Goal: Task Accomplishment & Management: Manage account settings

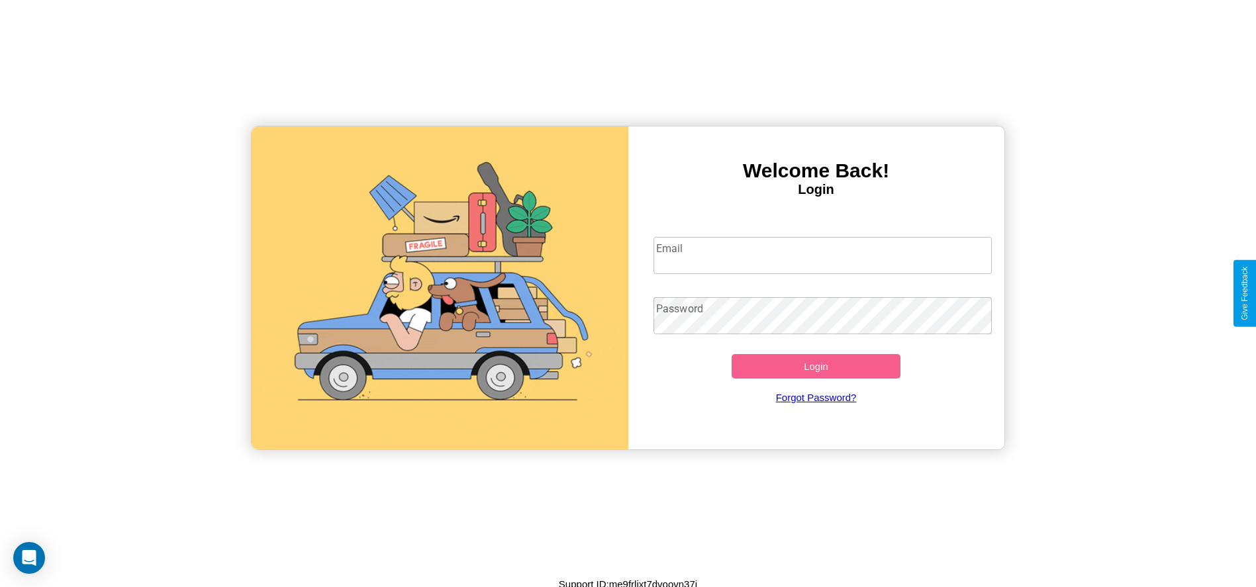
click at [823, 255] on input "Email" at bounding box center [823, 255] width 338 height 37
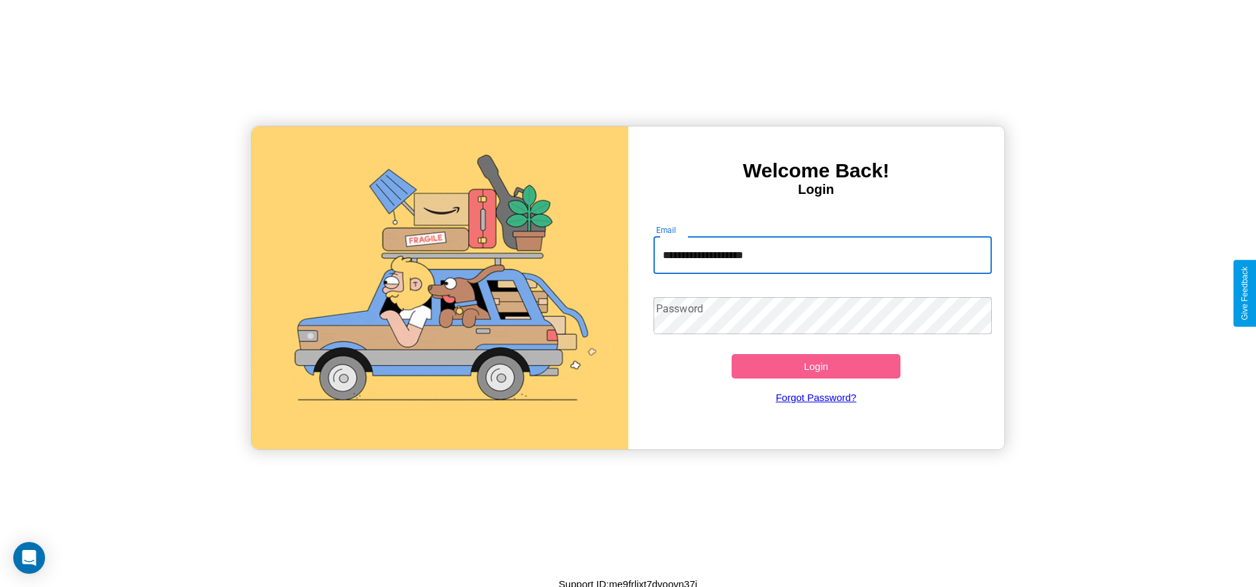
type input "**********"
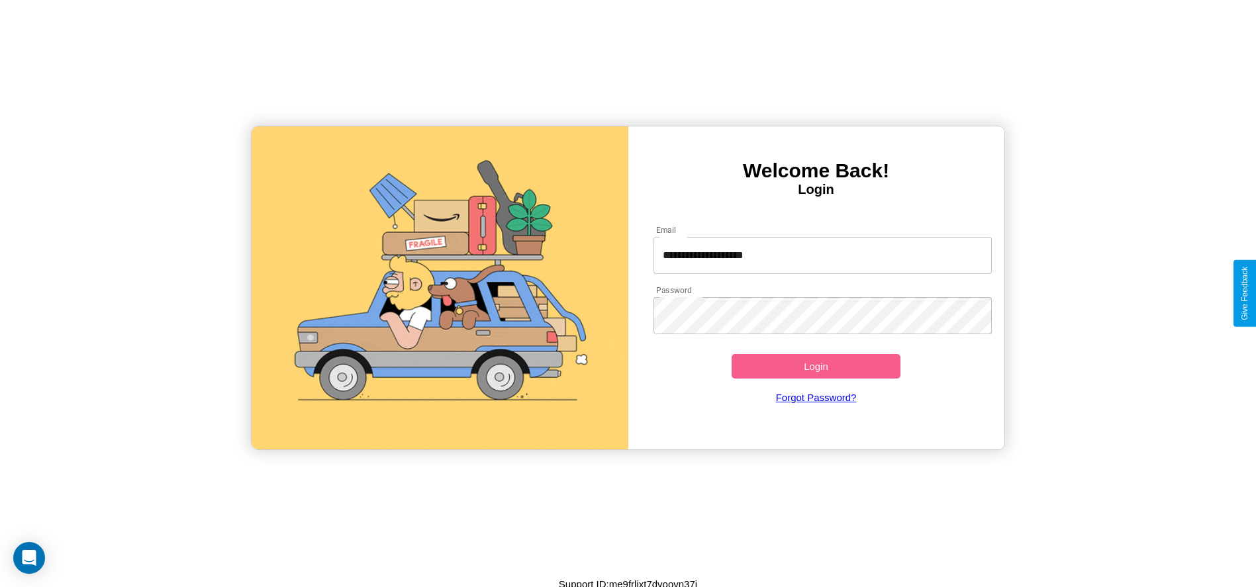
click at [816, 366] on button "Login" at bounding box center [817, 366] width 170 height 25
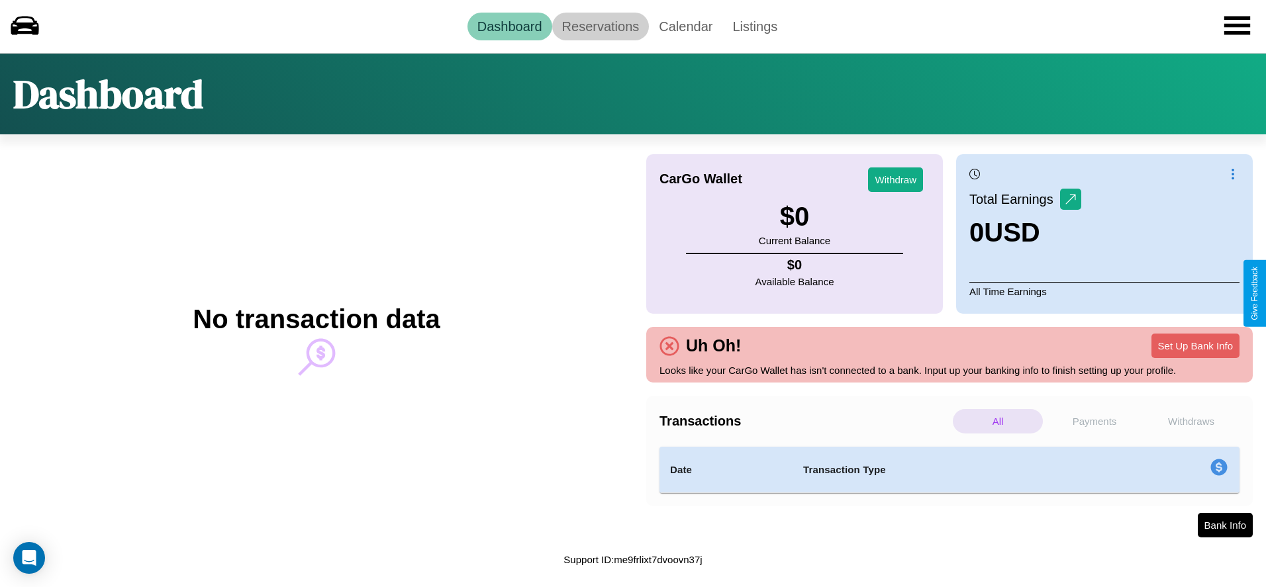
click at [600, 26] on link "Reservations" at bounding box center [600, 27] width 97 height 28
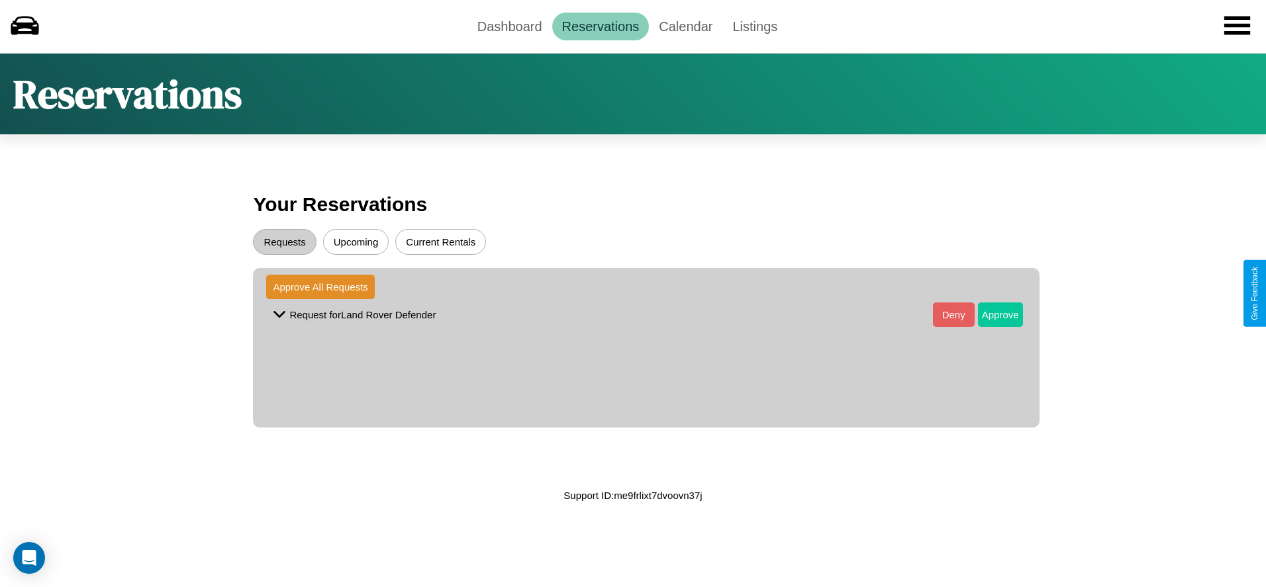
click at [990, 315] on button "Approve" at bounding box center [1000, 315] width 45 height 25
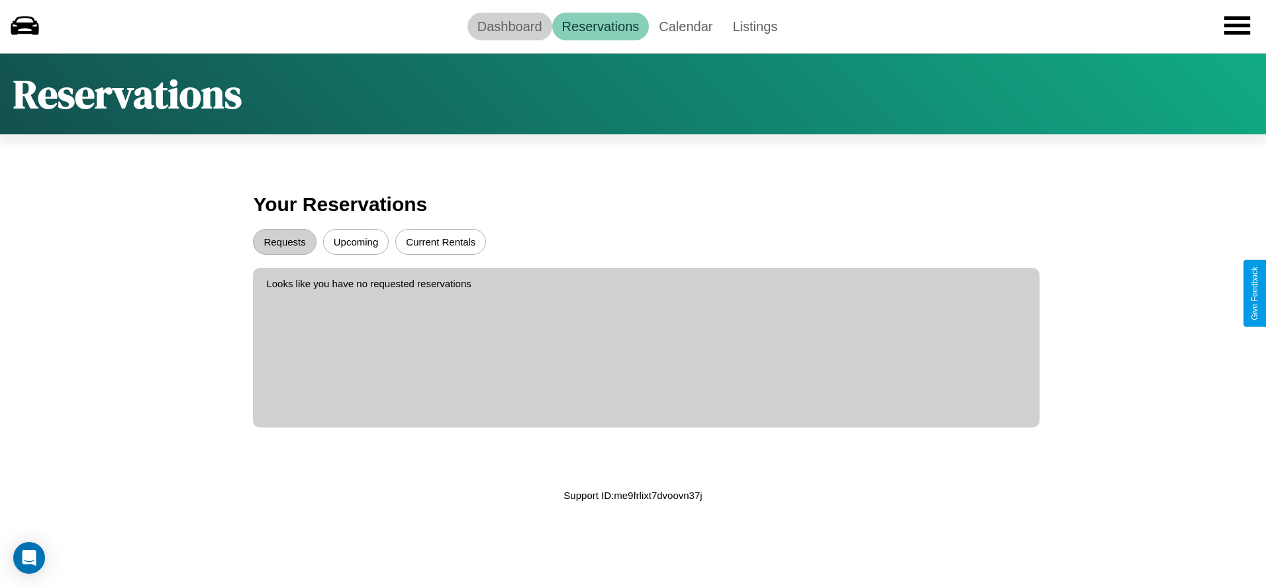
click at [509, 26] on link "Dashboard" at bounding box center [510, 27] width 85 height 28
